Goal: Information Seeking & Learning: Learn about a topic

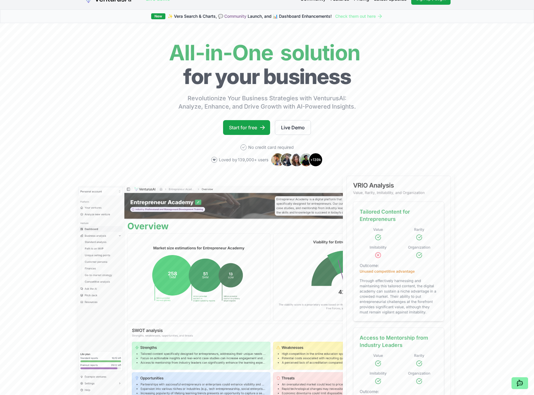
scroll to position [215, 0]
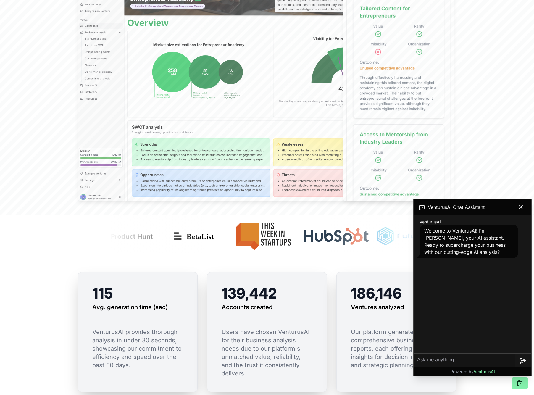
click at [531, 207] on div "VenturusAI Chat Assistant" at bounding box center [473, 207] width 118 height 17
click at [526, 206] on button at bounding box center [521, 207] width 17 height 12
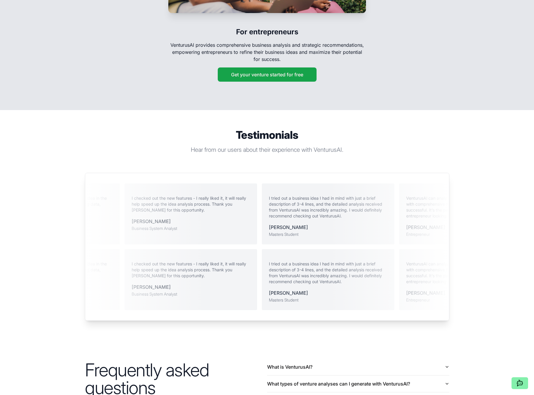
scroll to position [1257, 0]
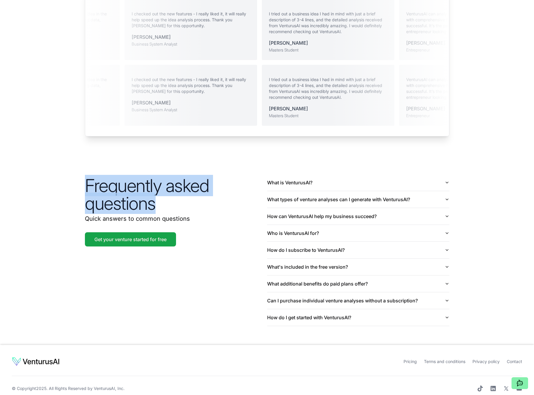
drag, startPoint x: 66, startPoint y: 169, endPoint x: 181, endPoint y: 195, distance: 118.5
click at [181, 195] on section "Frequently asked questions Quick answers to common questions Get your venture s…" at bounding box center [267, 250] width 534 height 190
click at [181, 195] on h2 "Frequently asked questions" at bounding box center [176, 195] width 182 height 36
drag, startPoint x: 188, startPoint y: 204, endPoint x: 43, endPoint y: 172, distance: 148.8
click at [43, 172] on section "Frequently asked questions Quick answers to common questions Get your venture s…" at bounding box center [267, 250] width 534 height 190
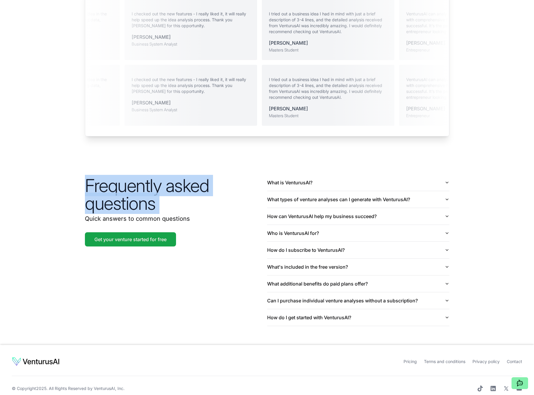
click at [43, 172] on section "Frequently asked questions Quick answers to common questions Get your venture s…" at bounding box center [267, 250] width 534 height 190
drag, startPoint x: 96, startPoint y: 172, endPoint x: 213, endPoint y: 190, distance: 118.6
click at [213, 190] on section "Frequently asked questions Quick answers to common questions Get your venture s…" at bounding box center [267, 250] width 534 height 190
drag, startPoint x: 215, startPoint y: 191, endPoint x: 78, endPoint y: 175, distance: 138.2
click at [78, 175] on div "Frequently asked questions Quick answers to common questions Get your venture s…" at bounding box center [267, 250] width 379 height 190
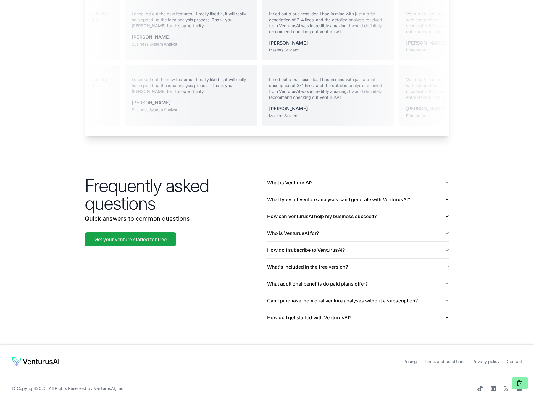
drag, startPoint x: 218, startPoint y: 193, endPoint x: 233, endPoint y: 203, distance: 17.7
click at [218, 193] on h2 "Frequently asked questions" at bounding box center [176, 195] width 182 height 36
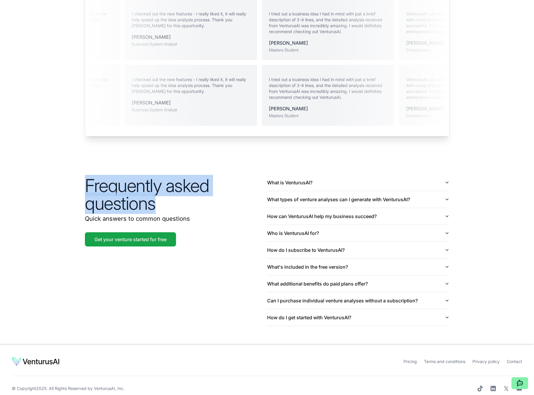
drag, startPoint x: 195, startPoint y: 195, endPoint x: 53, endPoint y: 171, distance: 144.1
click at [53, 171] on section "Frequently asked questions Quick answers to common questions Get your venture s…" at bounding box center [267, 250] width 534 height 190
drag, startPoint x: 54, startPoint y: 171, endPoint x: 256, endPoint y: 212, distance: 206.4
click at [256, 212] on section "Frequently asked questions Quick answers to common questions Get your venture s…" at bounding box center [267, 250] width 534 height 190
click at [256, 215] on p "Quick answers to common questions" at bounding box center [176, 219] width 182 height 8
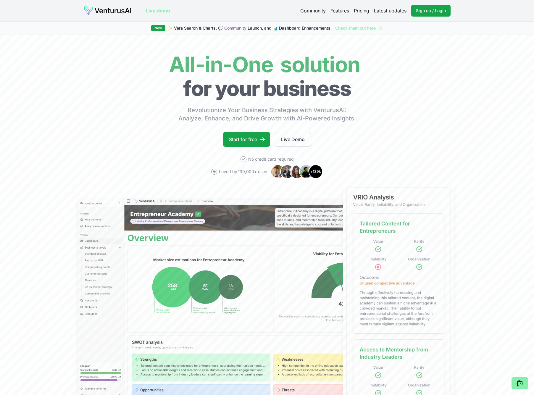
scroll to position [33, 0]
